Goal: Task Accomplishment & Management: Manage account settings

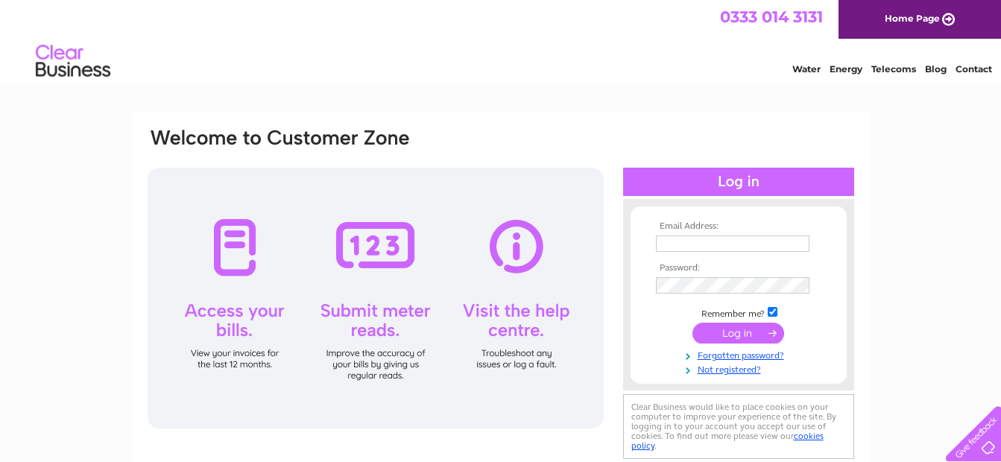
type input "accounts@btgmdeanmotoreng.com"
click at [744, 332] on input "submit" at bounding box center [739, 333] width 92 height 21
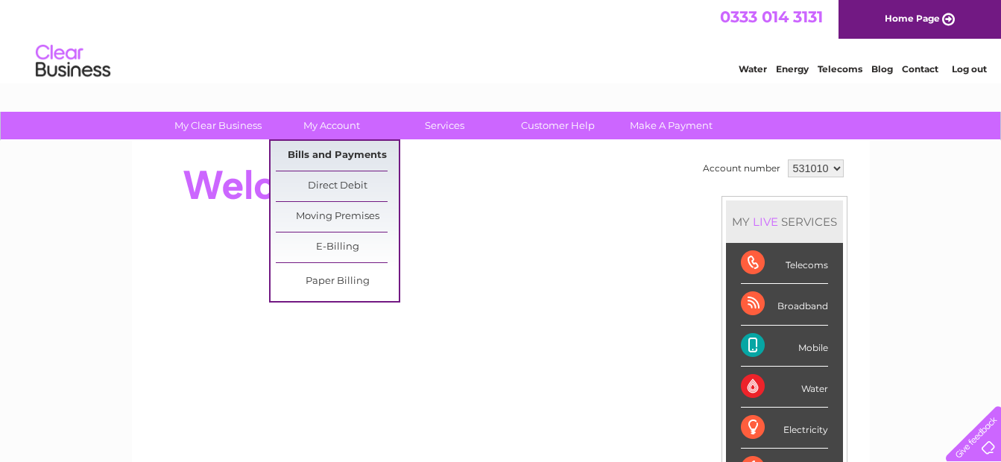
click at [321, 154] on link "Bills and Payments" at bounding box center [337, 156] width 123 height 30
click at [325, 154] on link "Bills and Payments" at bounding box center [337, 156] width 123 height 30
click at [327, 152] on link "Bills and Payments" at bounding box center [337, 156] width 123 height 30
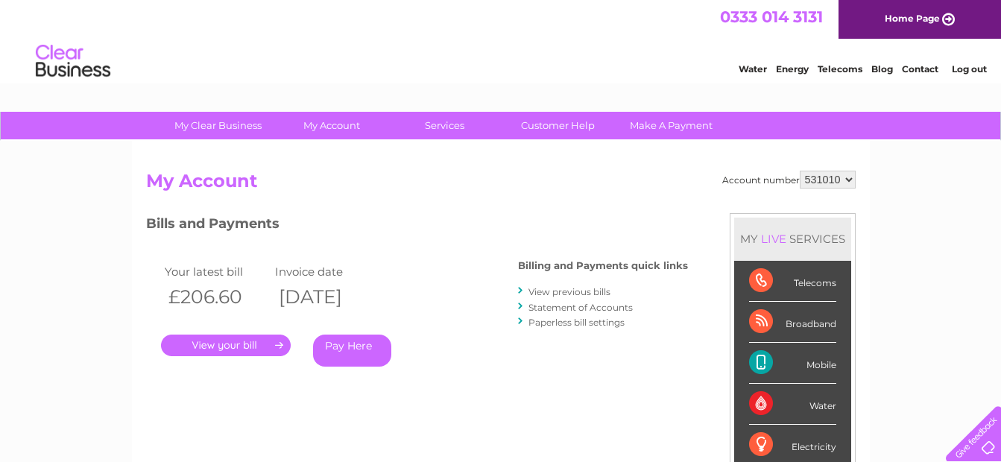
click at [249, 345] on link "." at bounding box center [226, 346] width 130 height 22
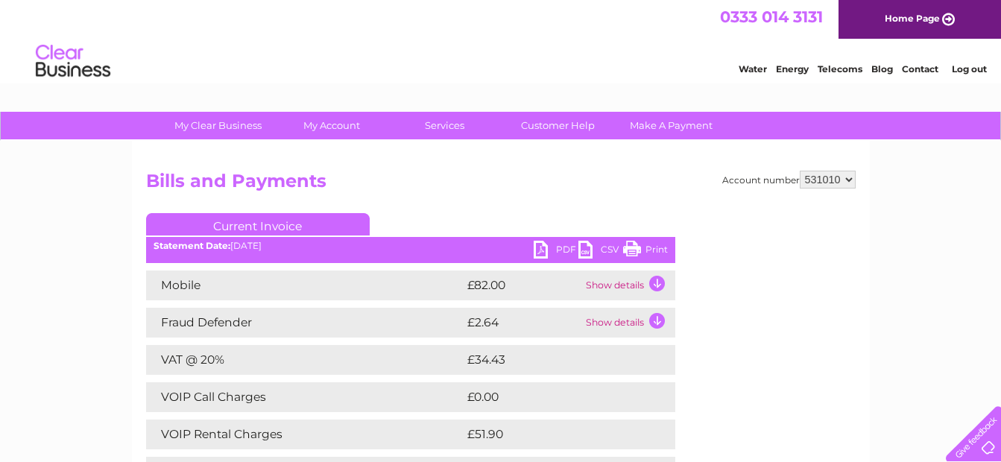
click at [544, 248] on link "PDF" at bounding box center [556, 252] width 45 height 22
